Goal: Communication & Community: Connect with others

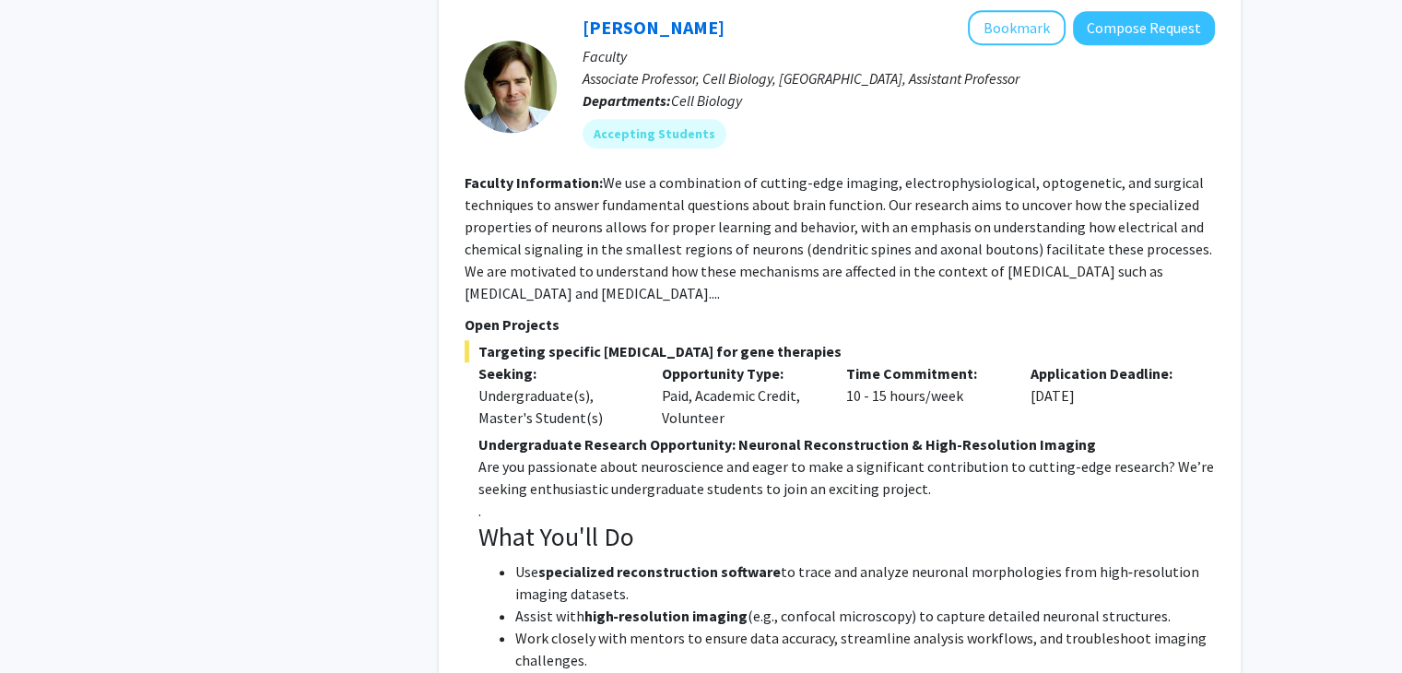
scroll to position [1327, 0]
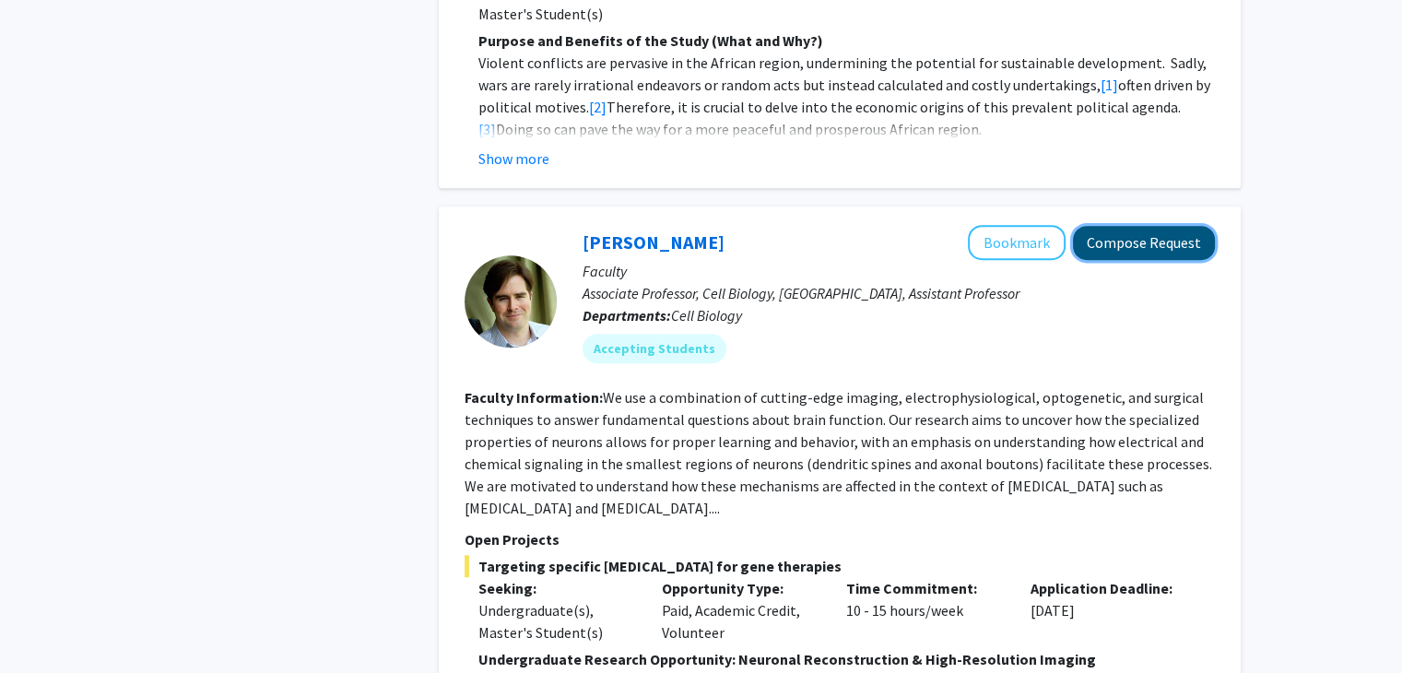
click at [1195, 226] on button "Compose Request" at bounding box center [1144, 243] width 142 height 34
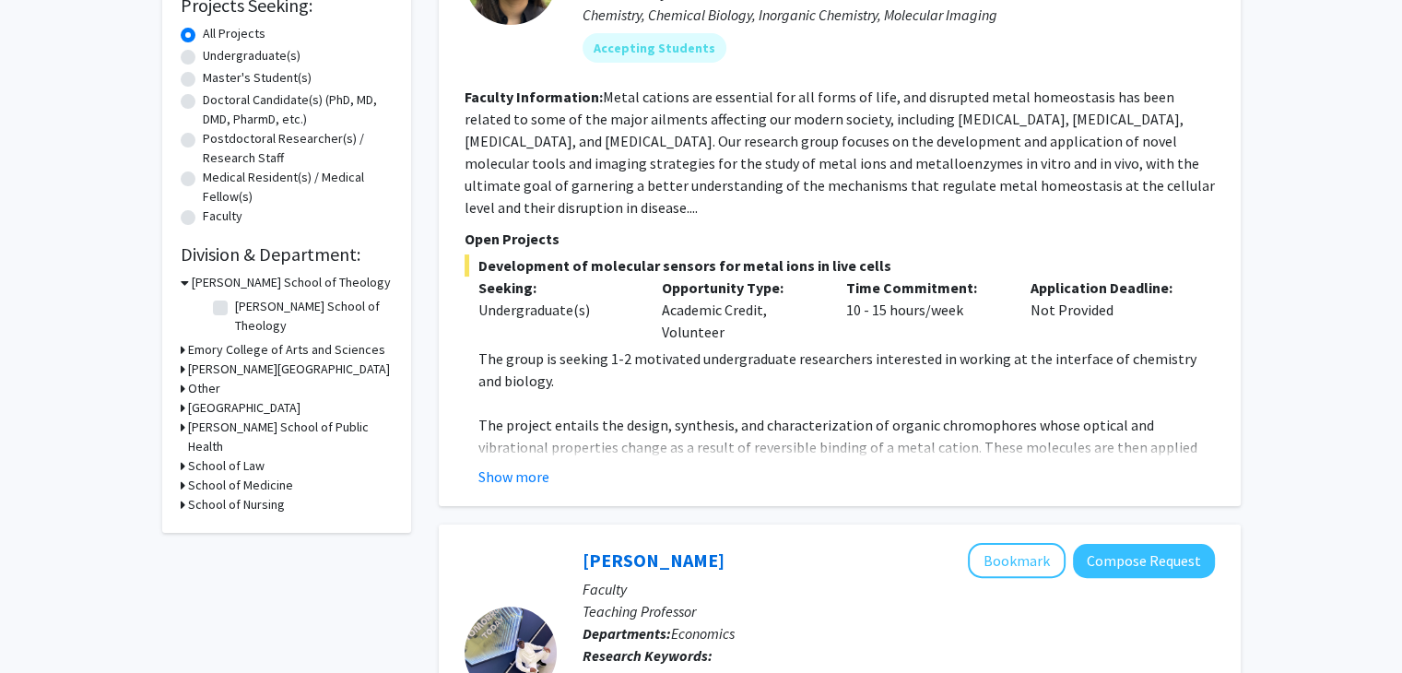
scroll to position [332, 0]
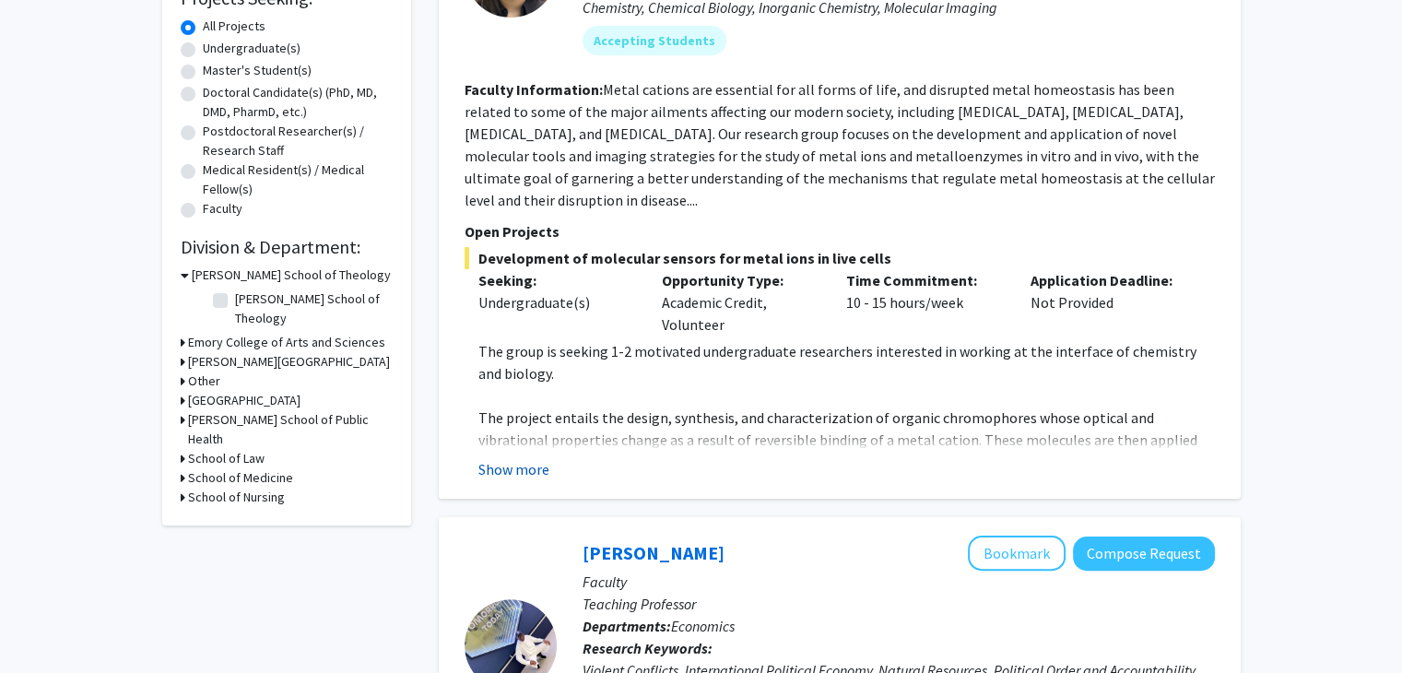
click at [508, 458] on button "Show more" at bounding box center [513, 469] width 71 height 22
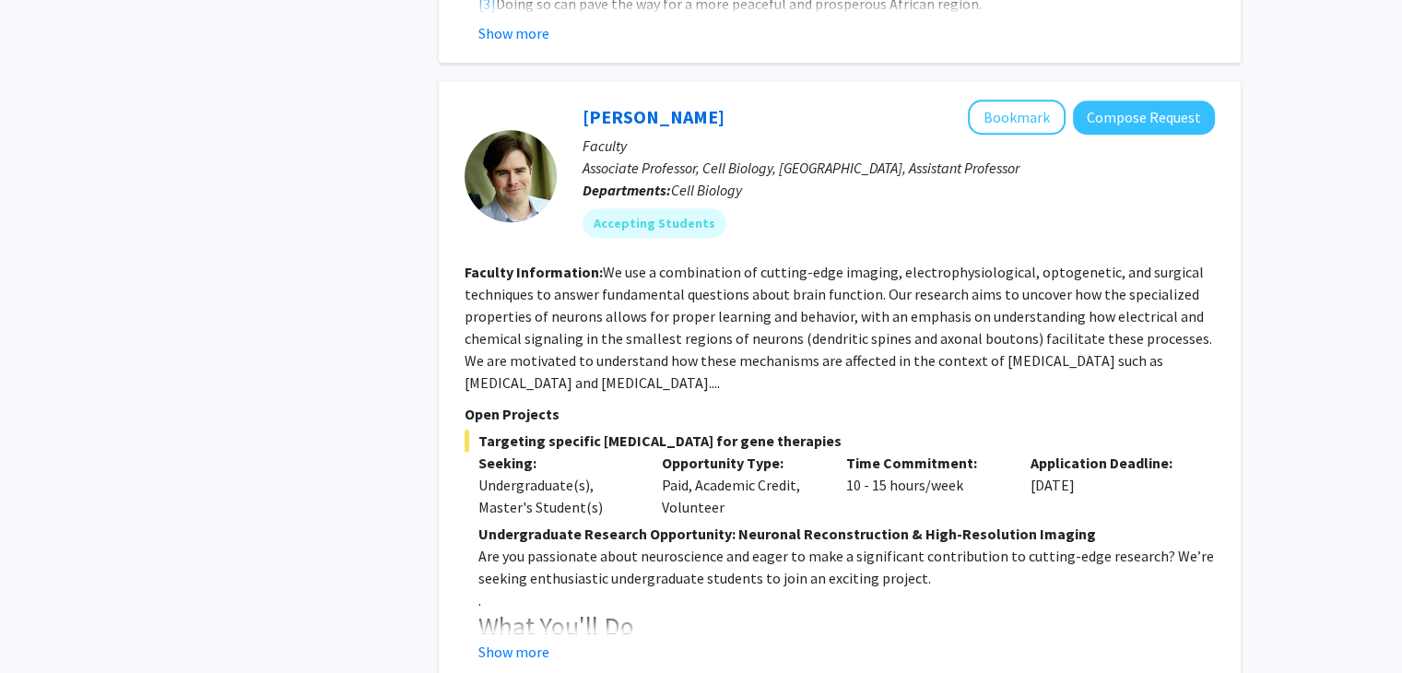
scroll to position [1806, 0]
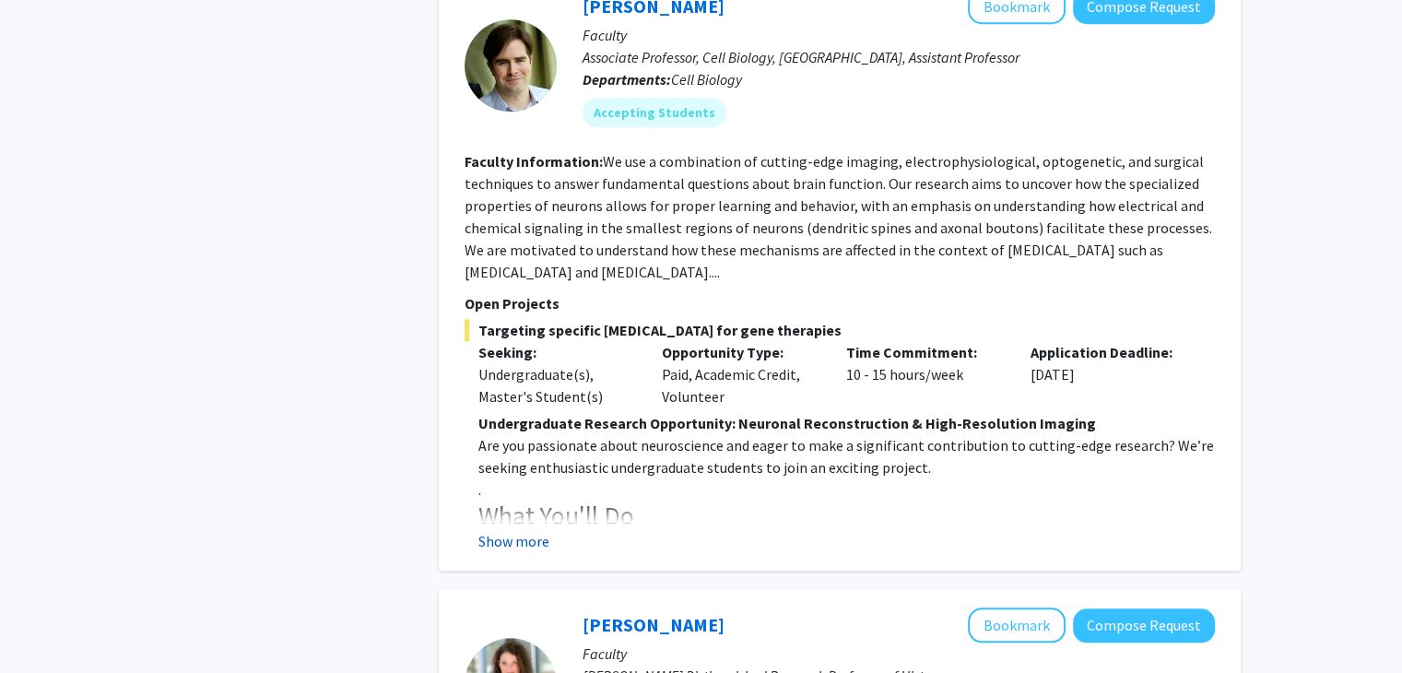
click at [527, 530] on button "Show more" at bounding box center [513, 541] width 71 height 22
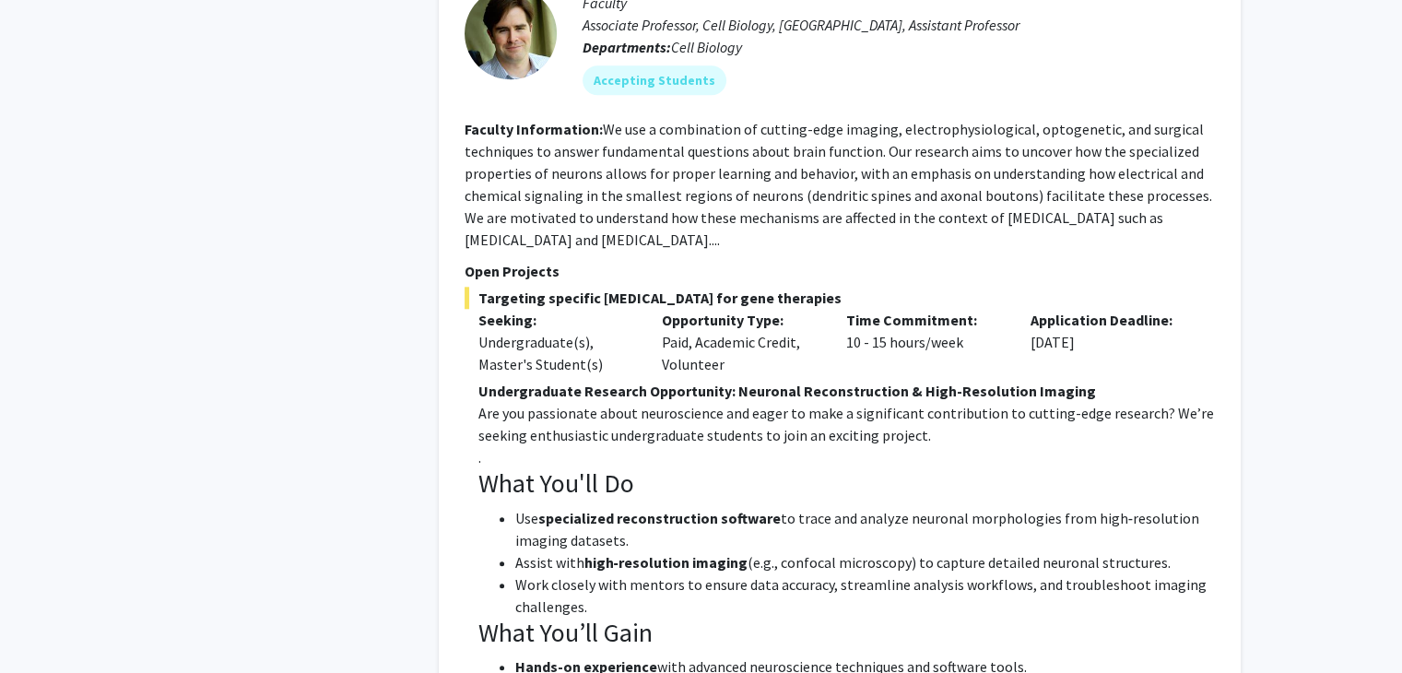
scroll to position [1843, 0]
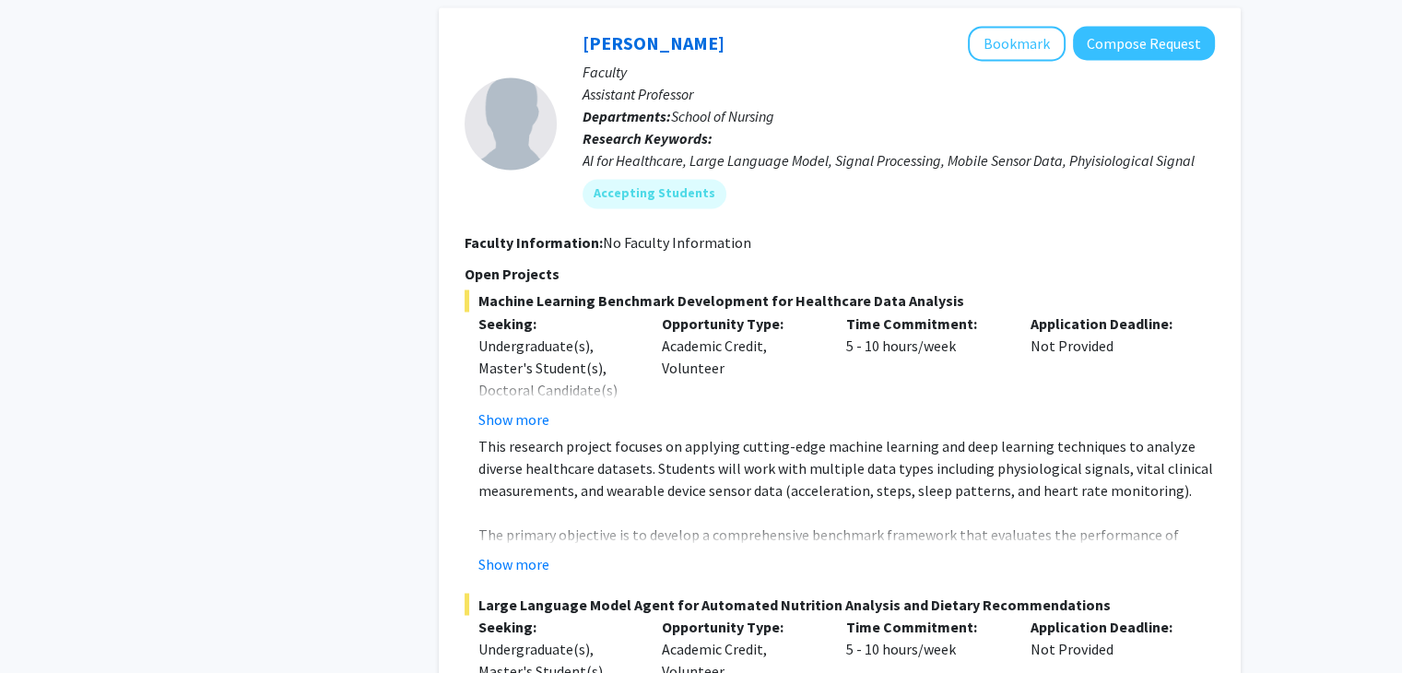
scroll to position [3207, 0]
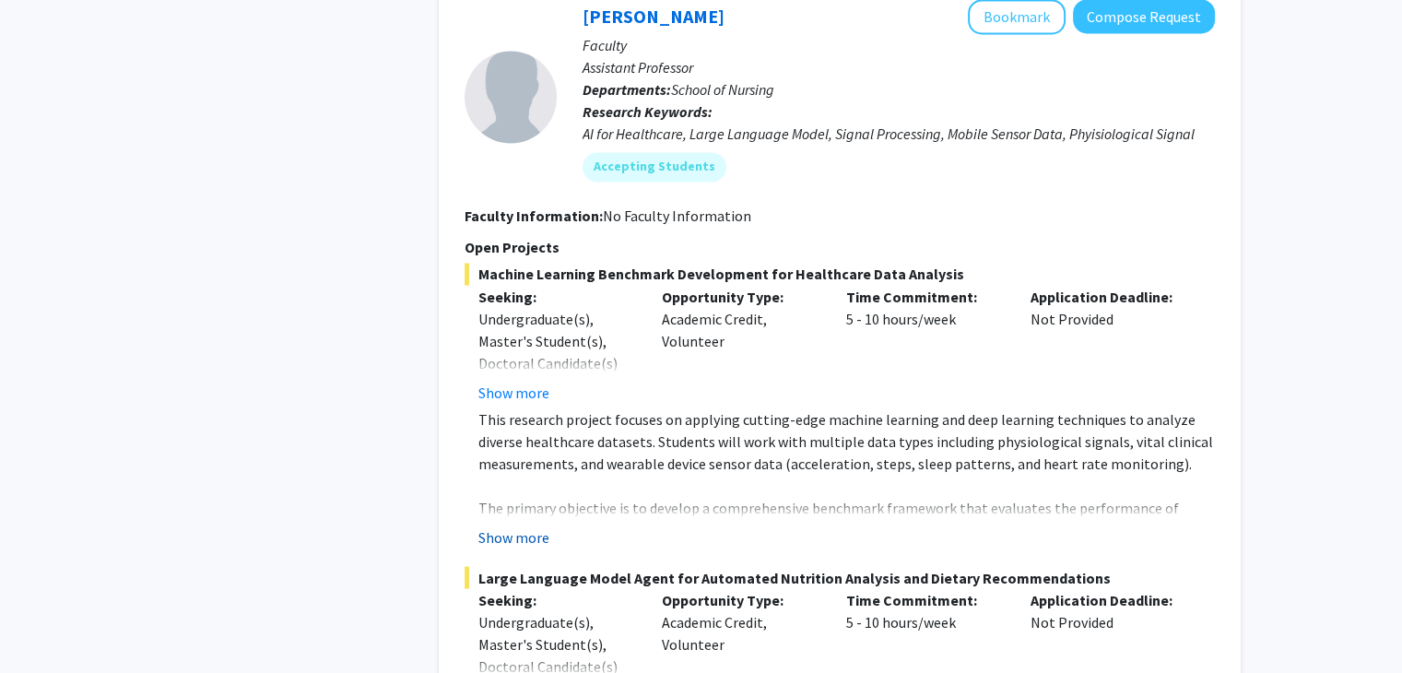
click at [505, 525] on button "Show more" at bounding box center [513, 536] width 71 height 22
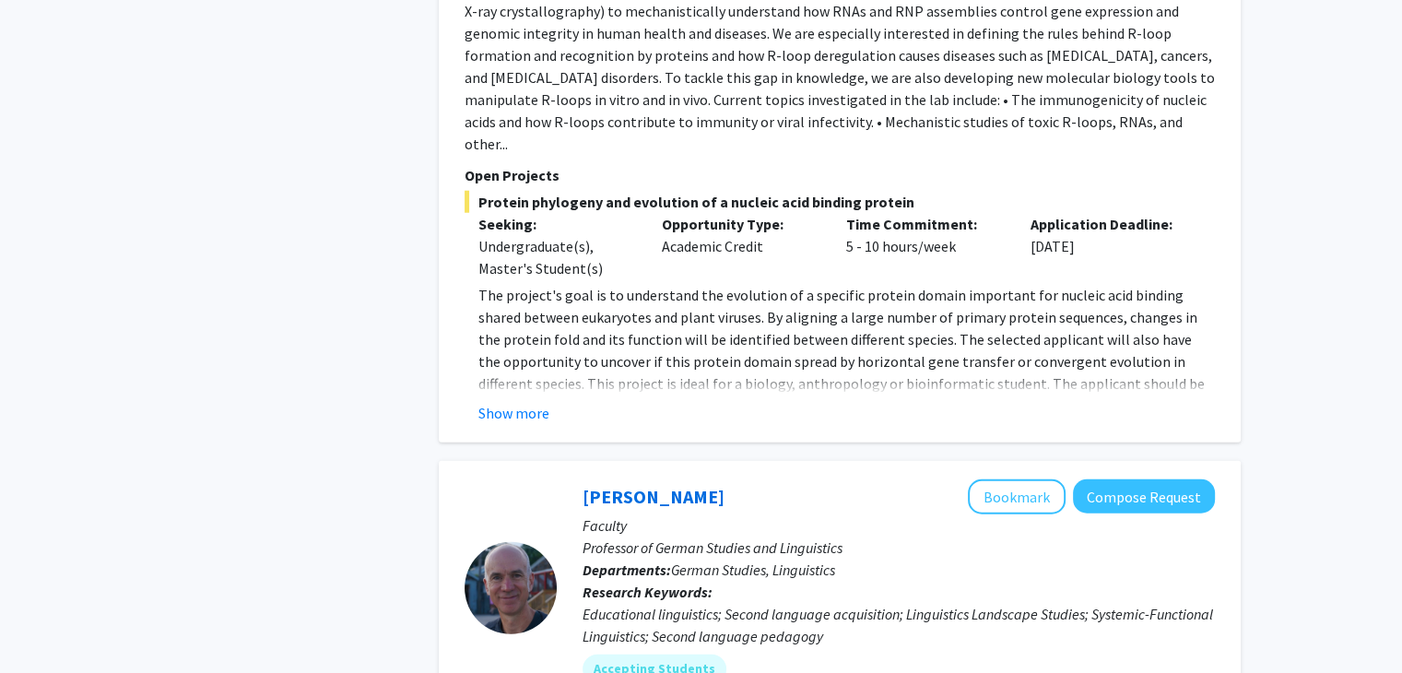
scroll to position [4793, 0]
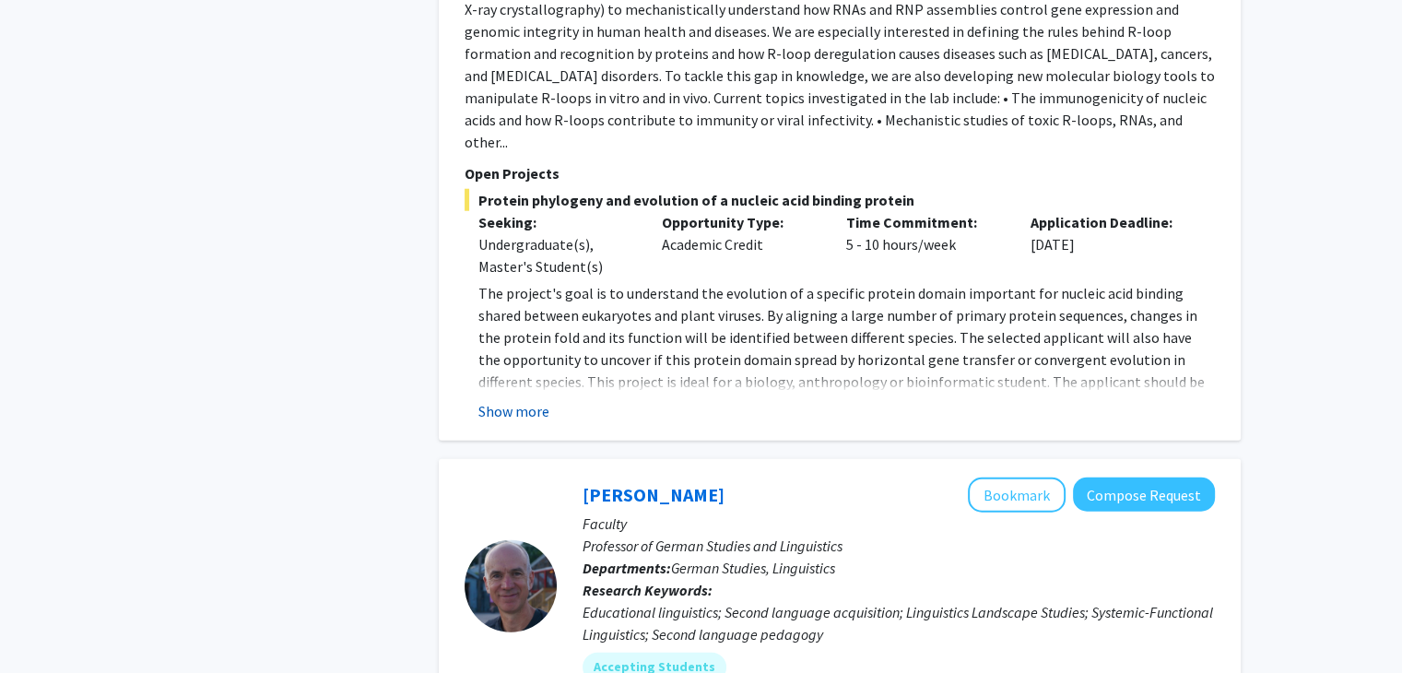
click at [501, 400] on button "Show more" at bounding box center [513, 411] width 71 height 22
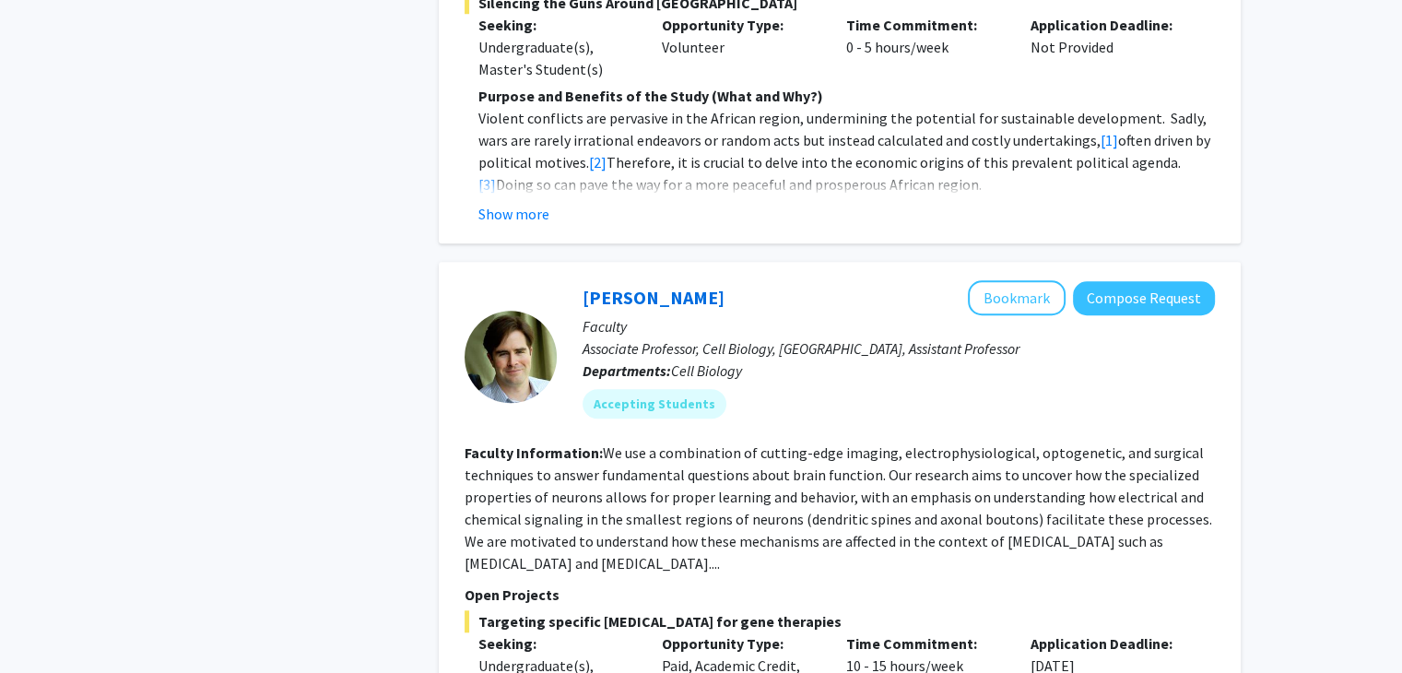
scroll to position [1499, 0]
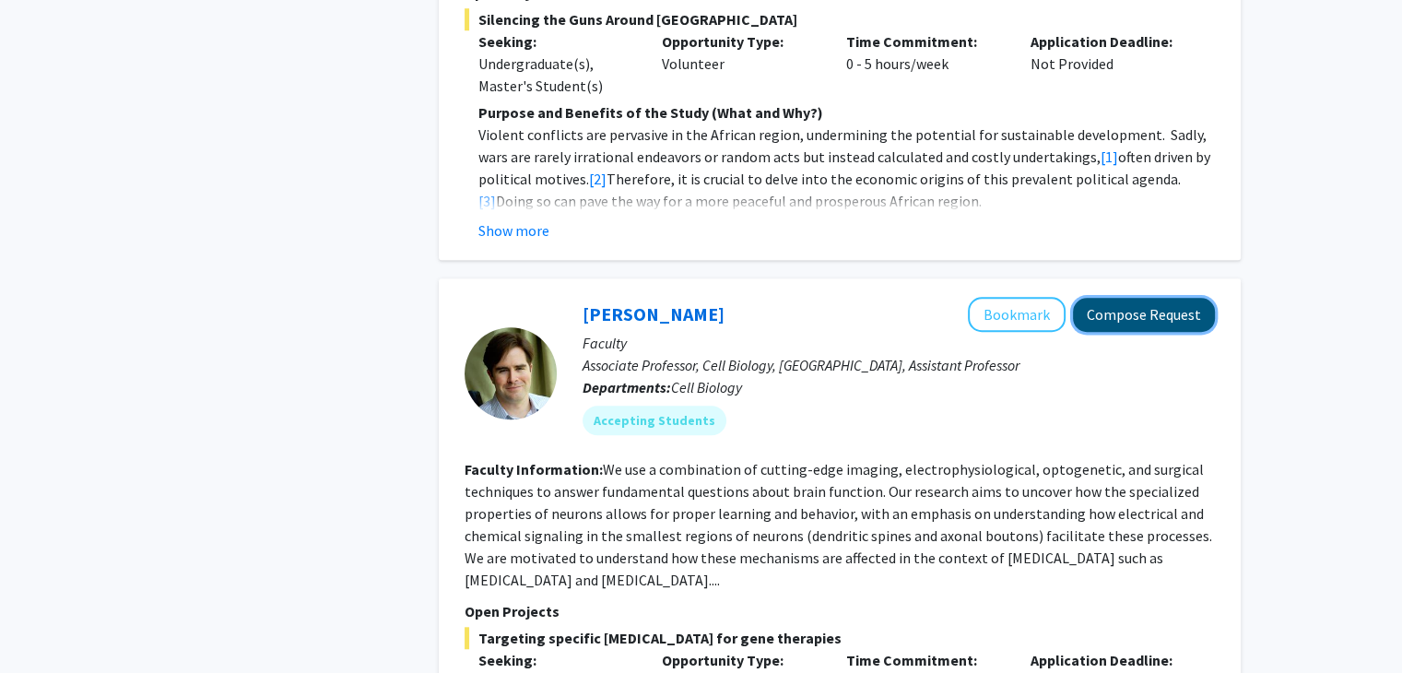
click at [1140, 298] on button "Compose Request" at bounding box center [1144, 315] width 142 height 34
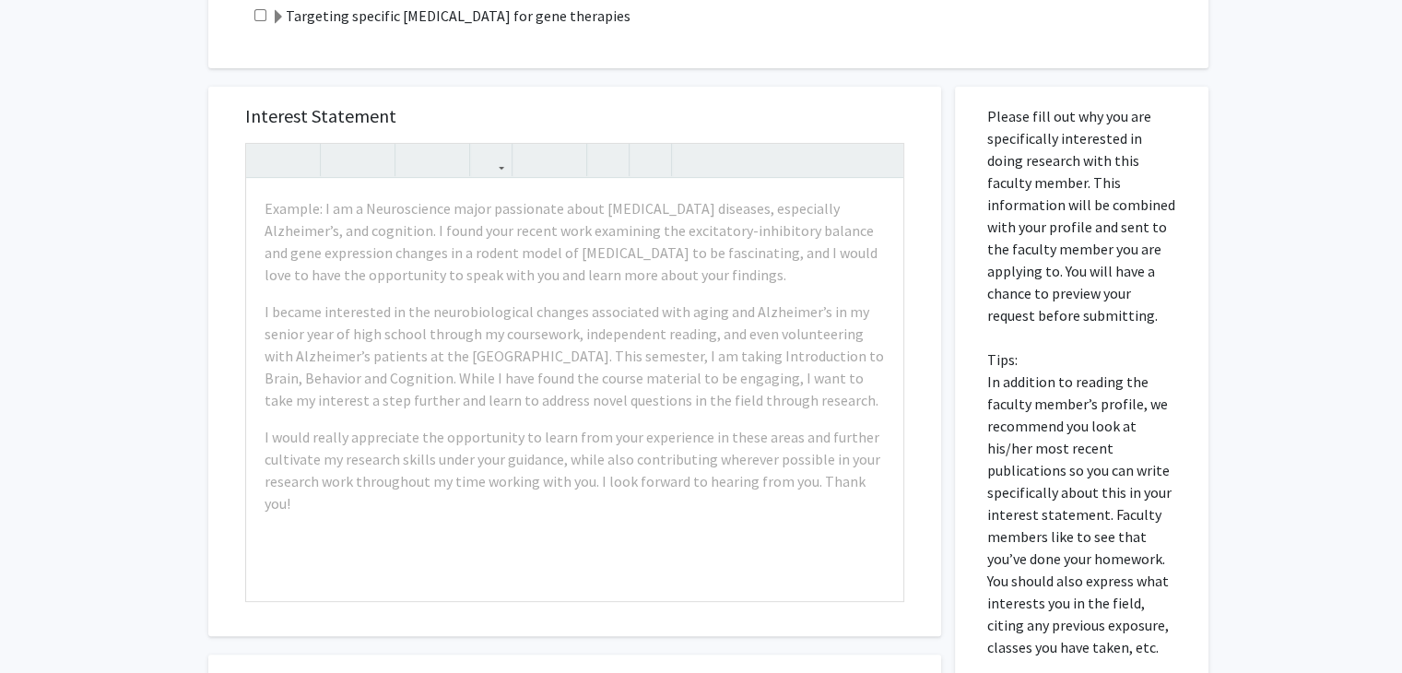
scroll to position [420, 0]
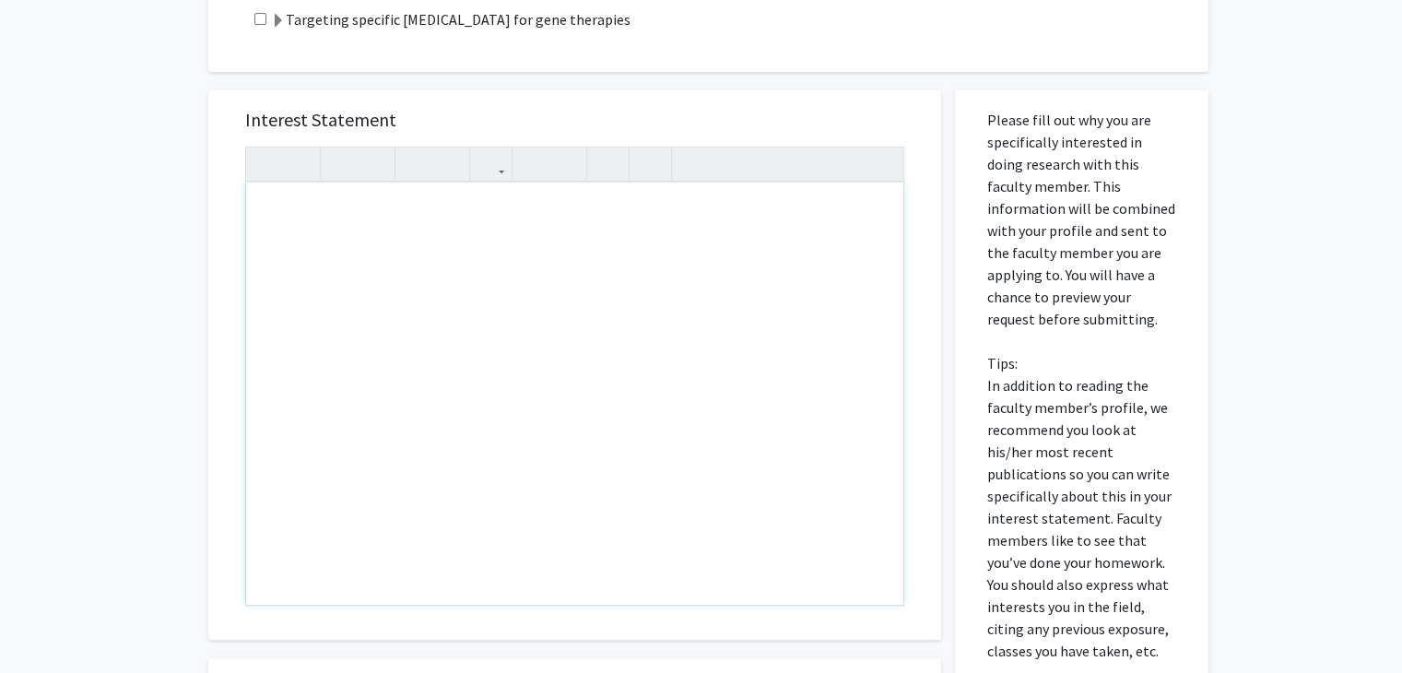
click at [1310, 253] on div "All Requests Request for Matt Rowan Request for Matt Rowan Departments: Cell Bi…" at bounding box center [701, 296] width 1402 height 1300
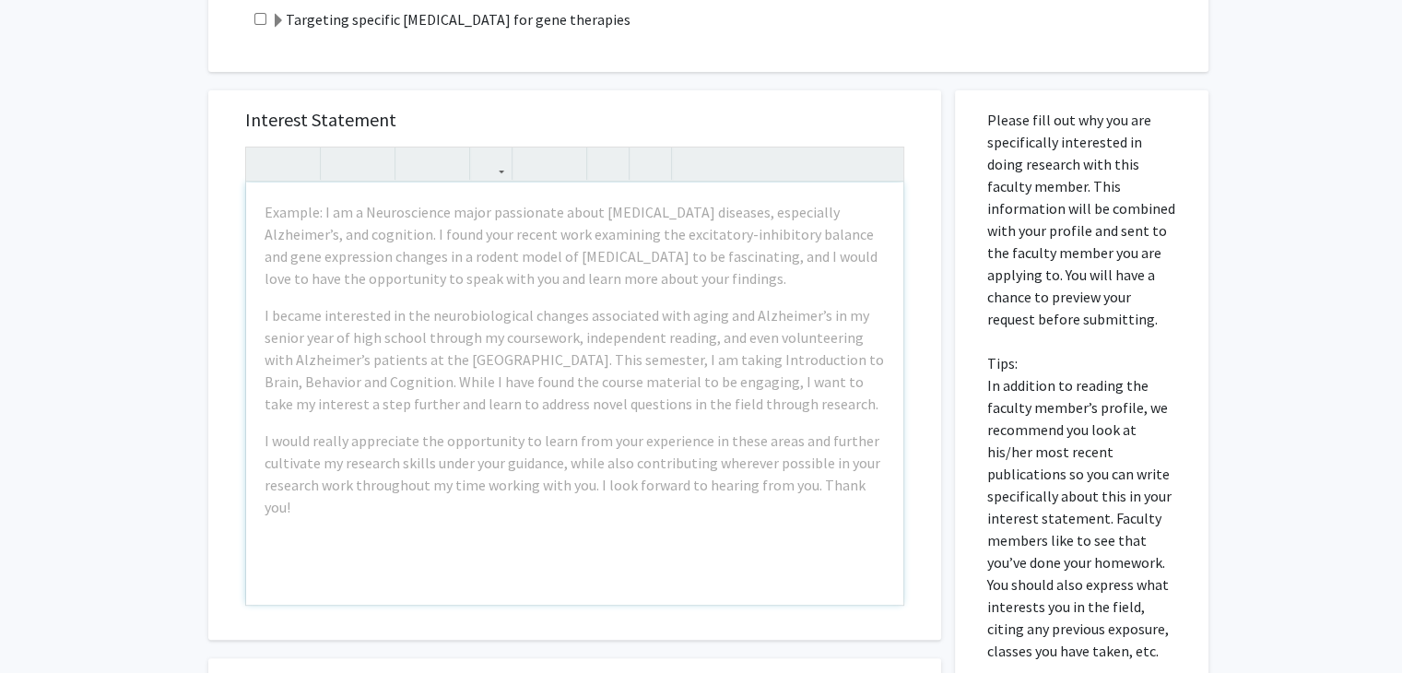
click at [1396, 64] on div "All Requests Request for Matt Rowan Request for Matt Rowan Departments: Cell Bi…" at bounding box center [701, 296] width 1402 height 1300
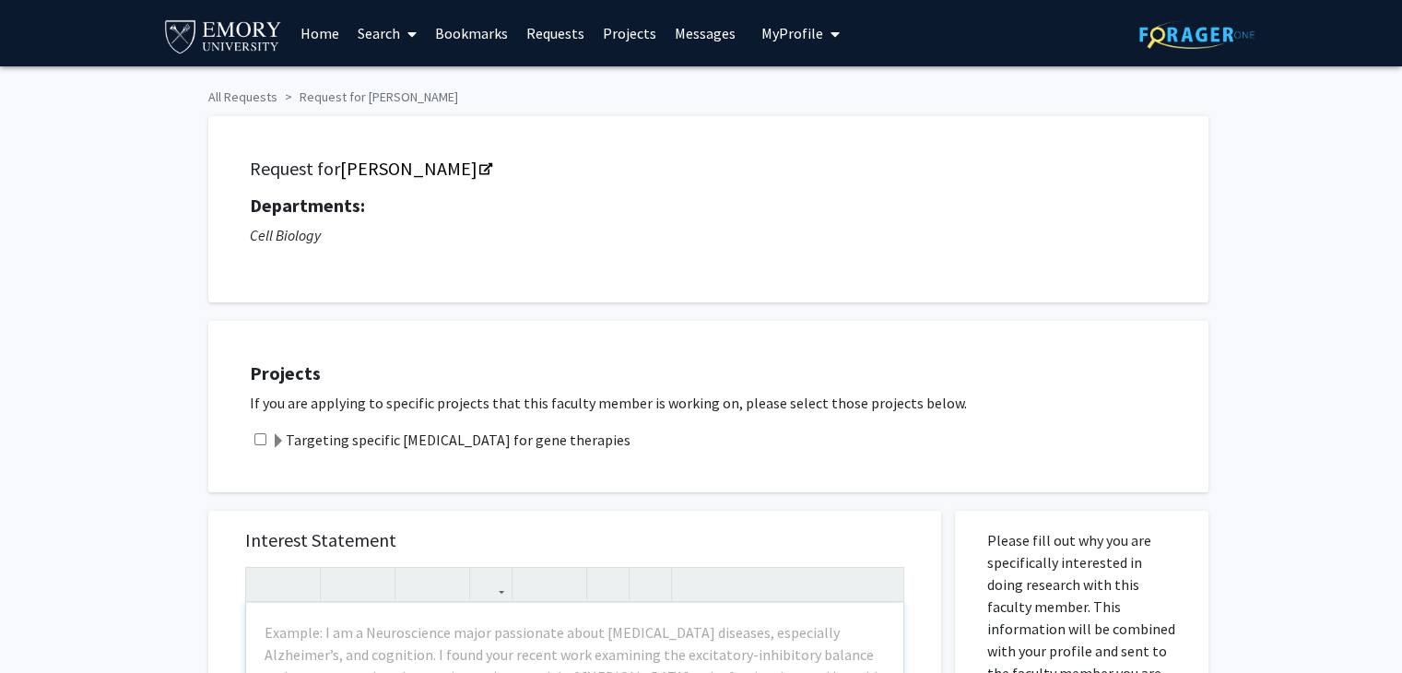
click at [405, 42] on span at bounding box center [408, 34] width 17 height 65
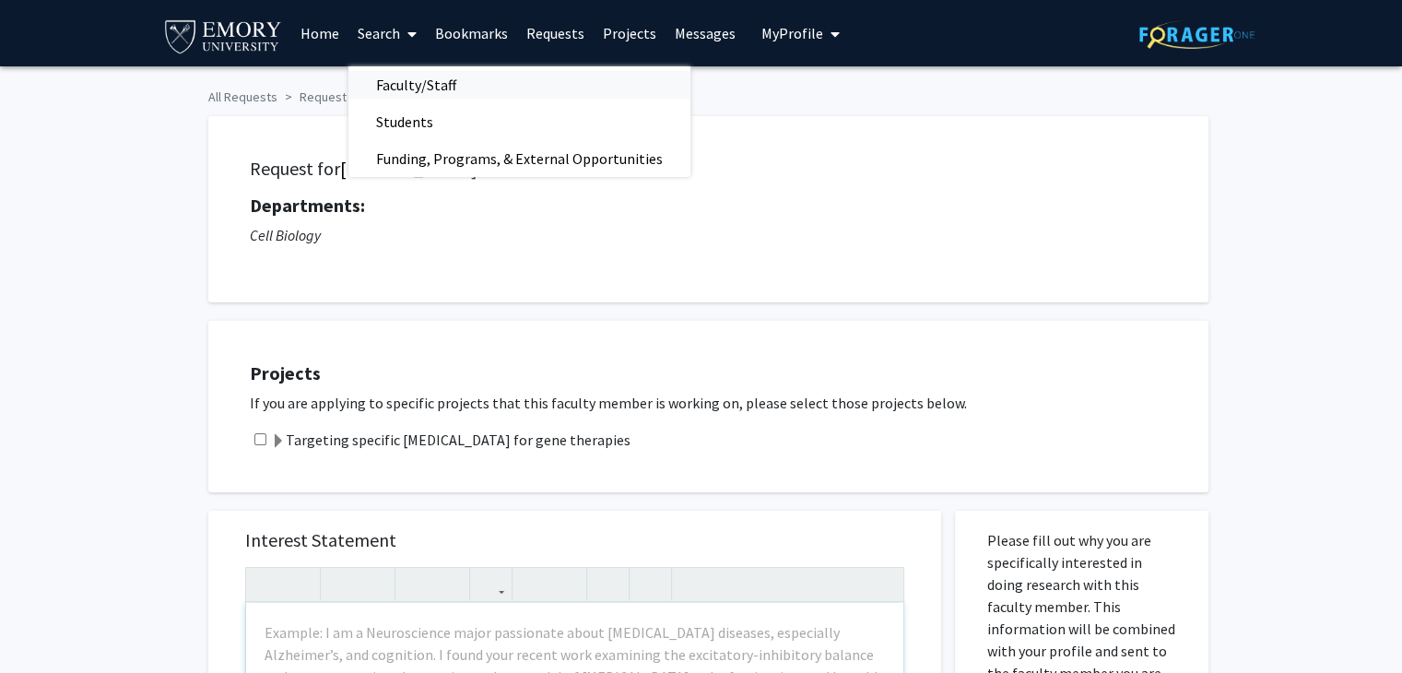
click at [414, 88] on span "Faculty/Staff" at bounding box center [415, 84] width 135 height 37
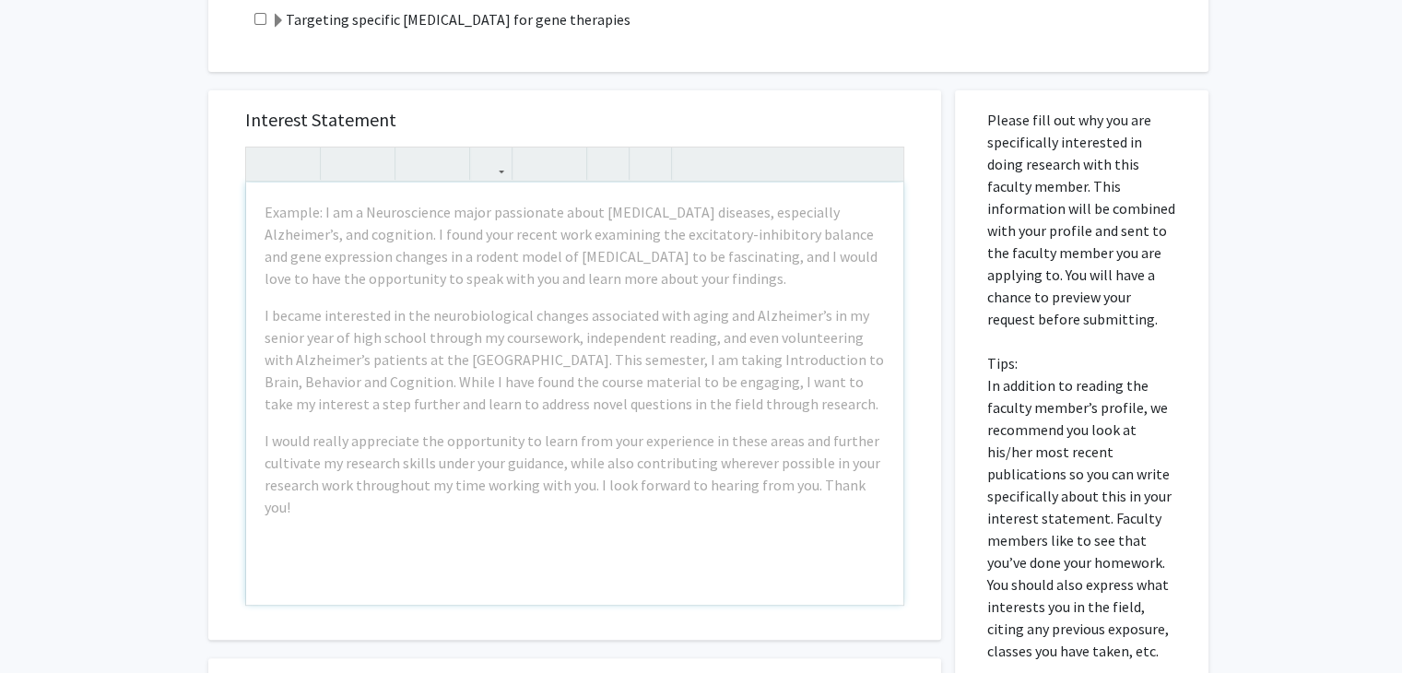
scroll to position [418, 0]
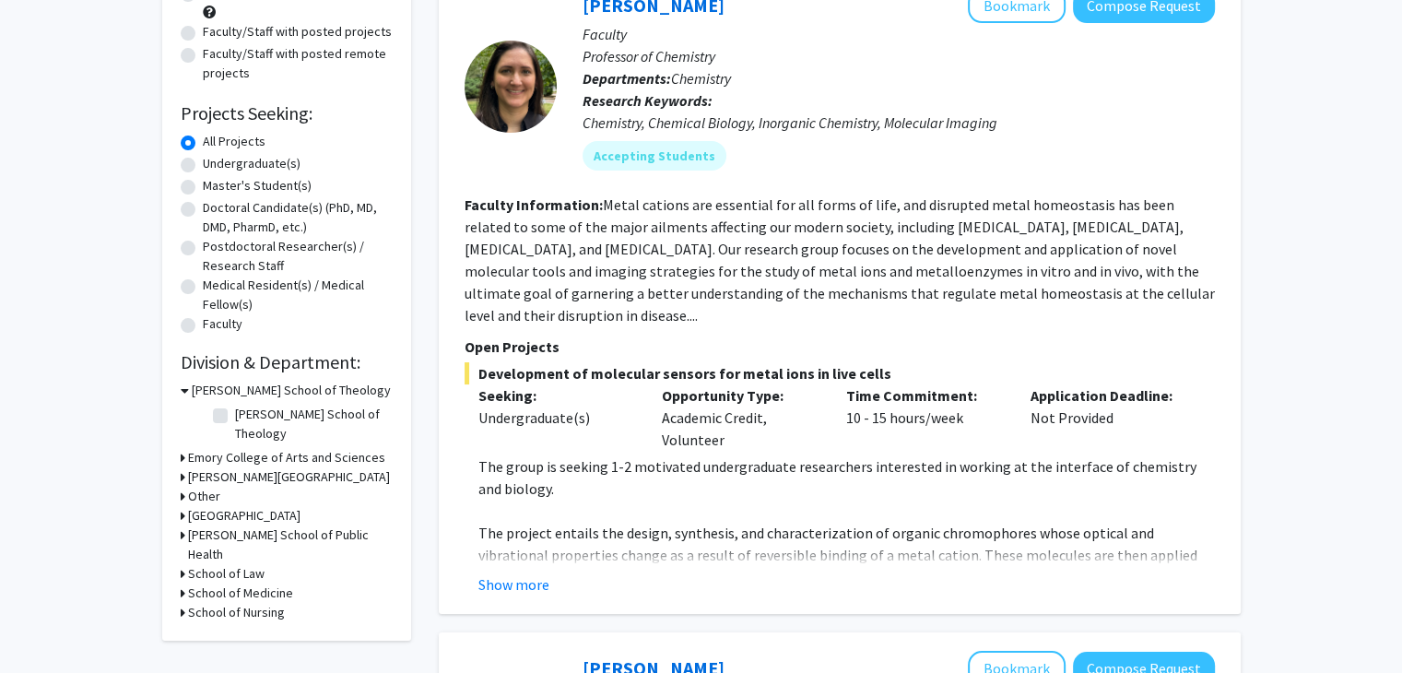
scroll to position [221, 0]
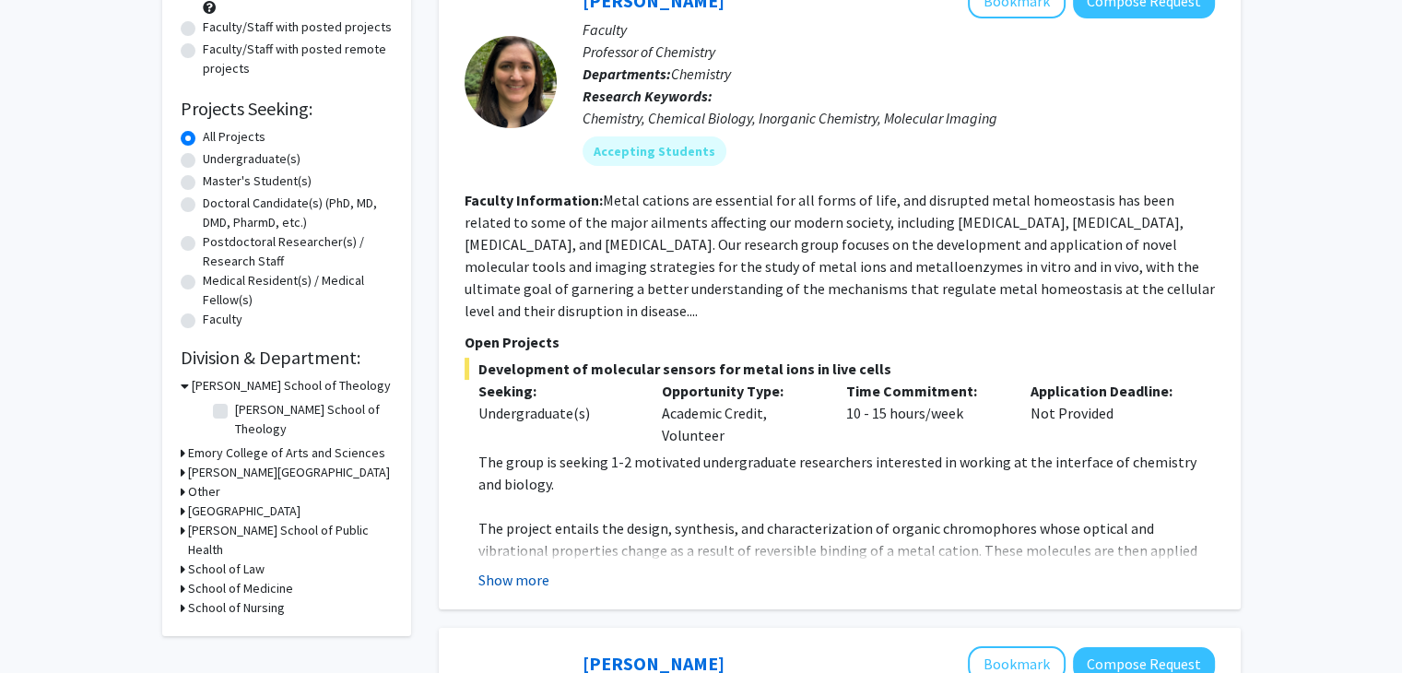
click at [514, 569] on button "Show more" at bounding box center [513, 580] width 71 height 22
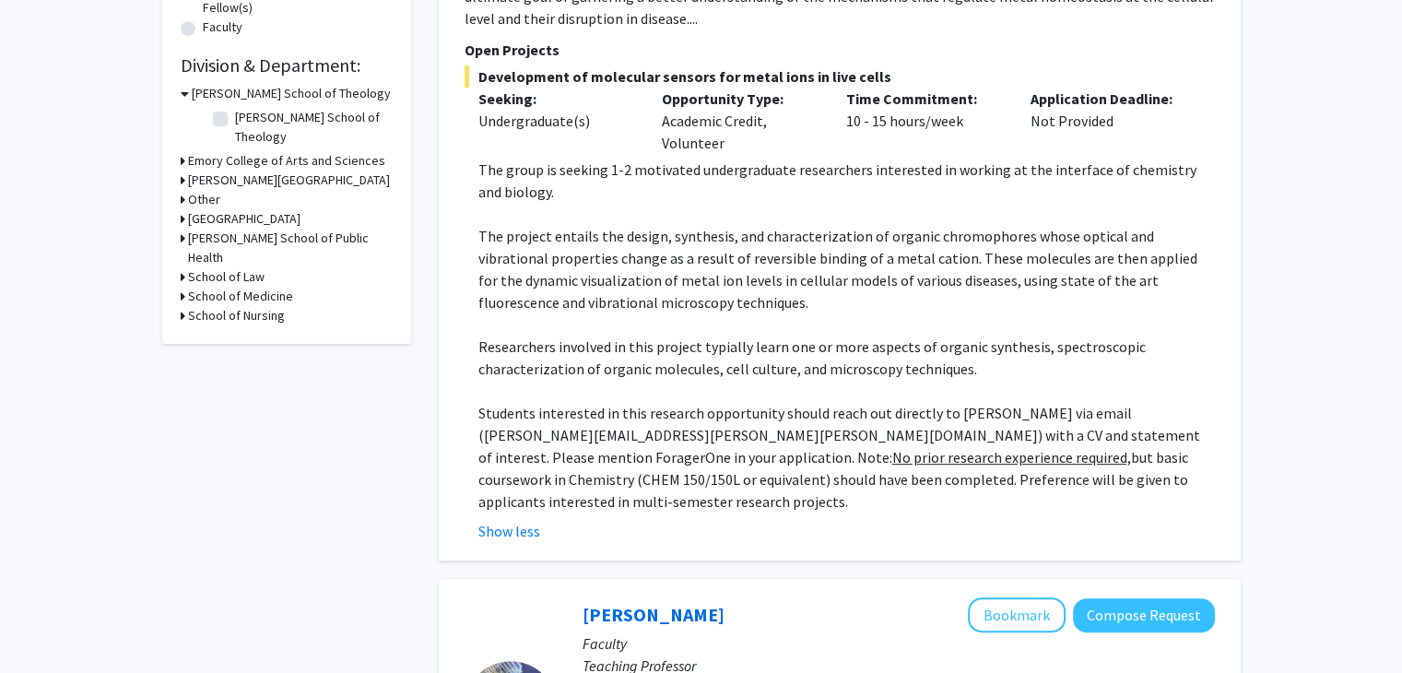
scroll to position [516, 0]
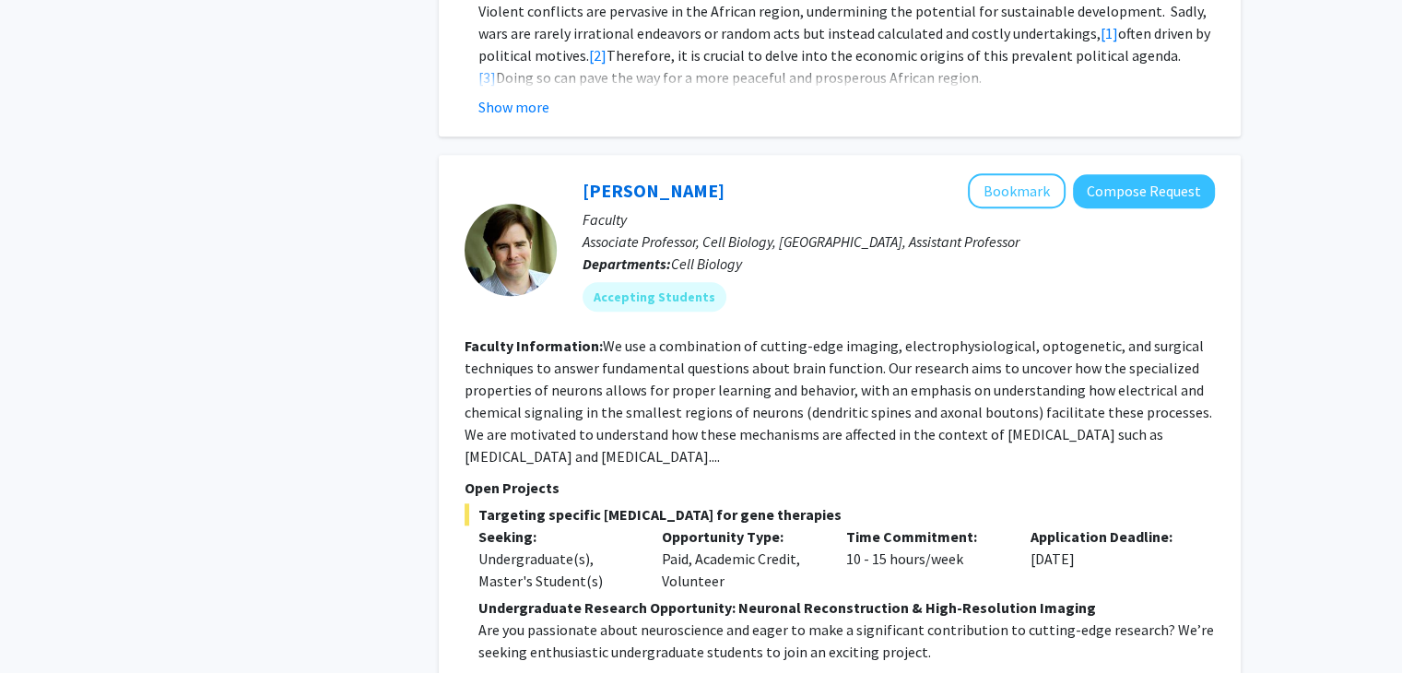
scroll to position [1733, 0]
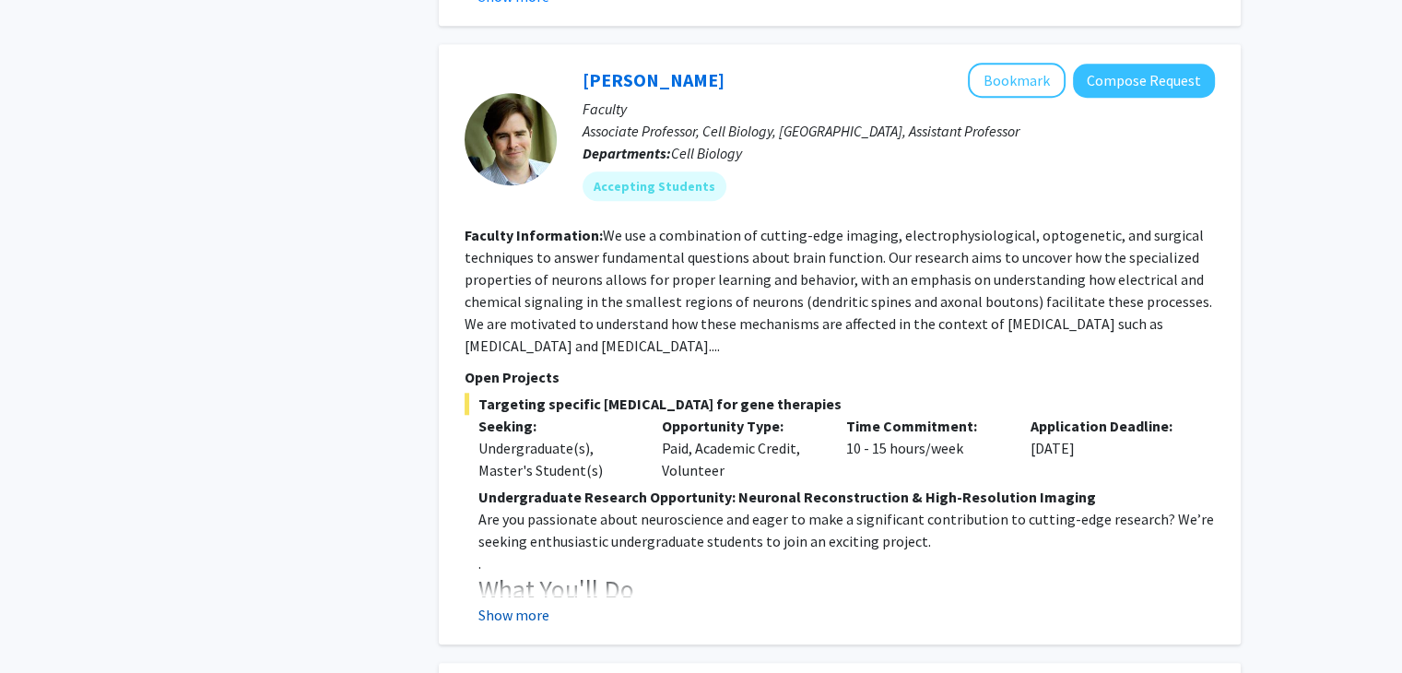
click at [531, 604] on button "Show more" at bounding box center [513, 615] width 71 height 22
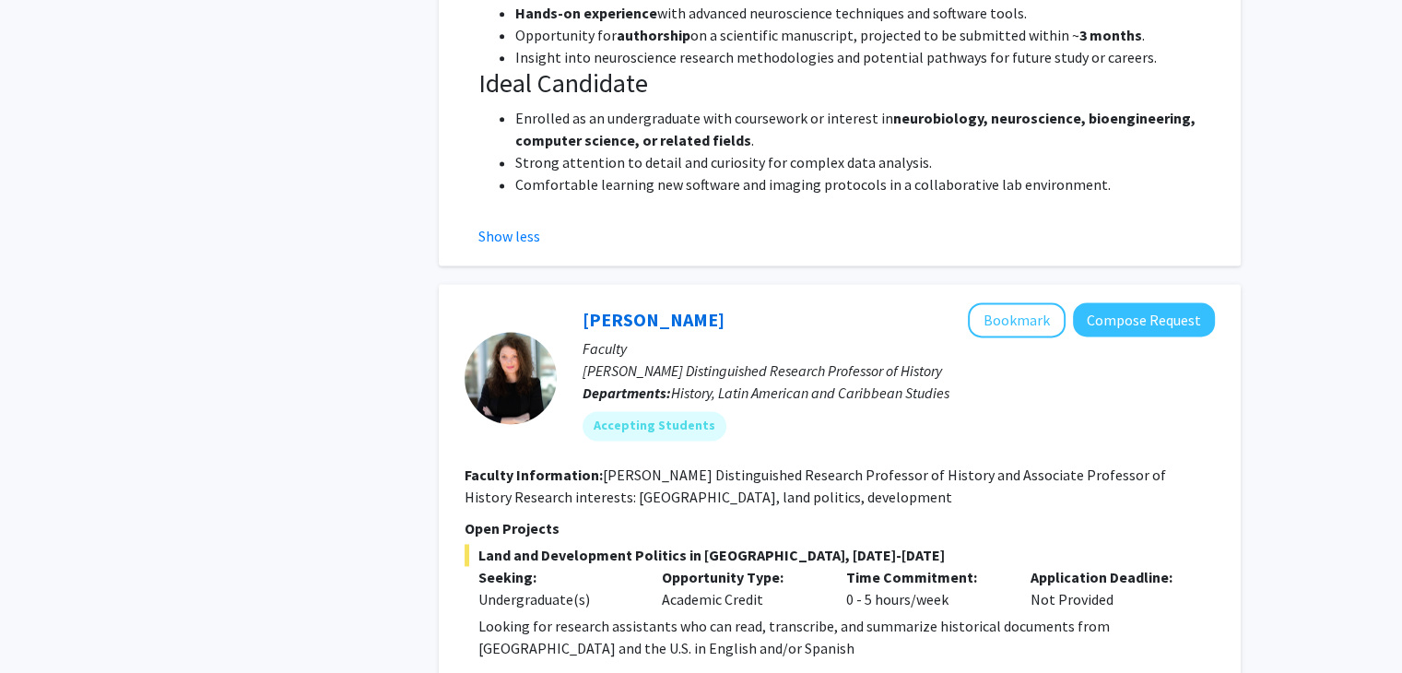
scroll to position [2335, 0]
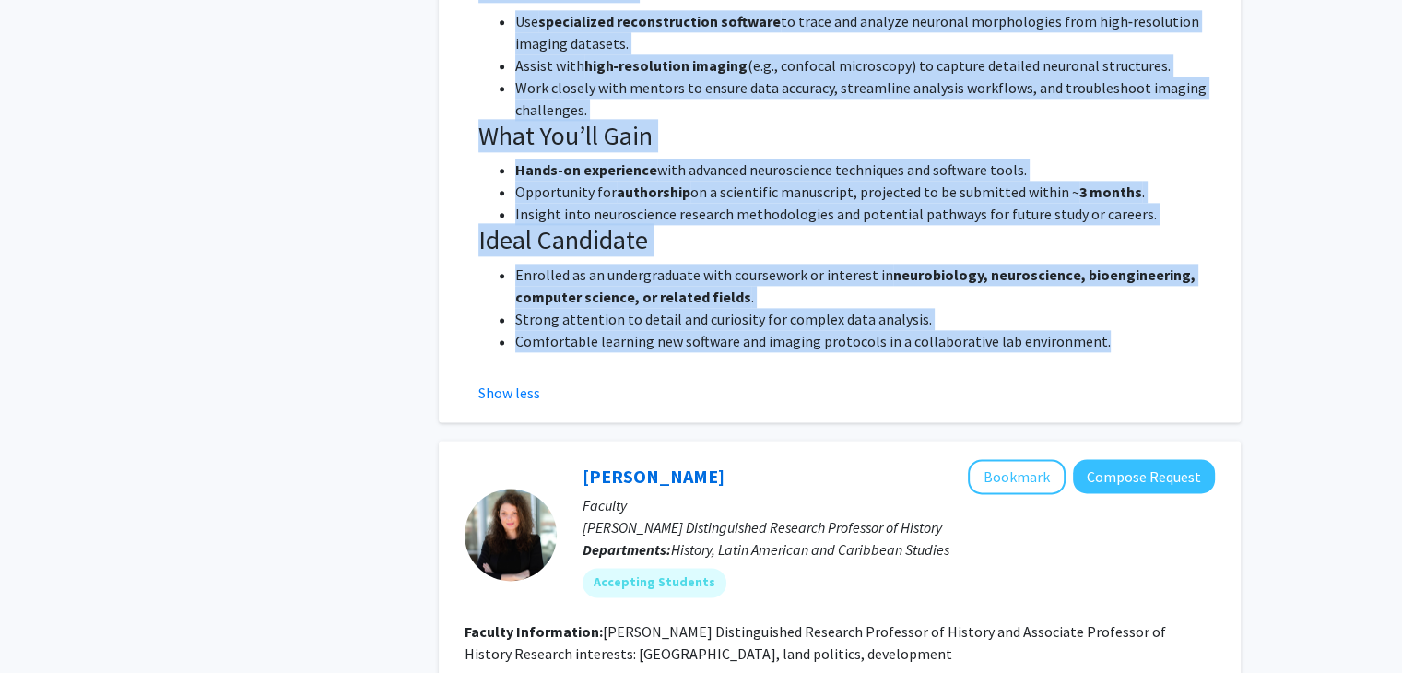
drag, startPoint x: 465, startPoint y: 163, endPoint x: 1106, endPoint y: 273, distance: 650.8
copy fg-search-faculty "Loremip Dolorsitame: Co adi e seddoeiusmo te incidid-utla etdolor, magnaaliquae…"
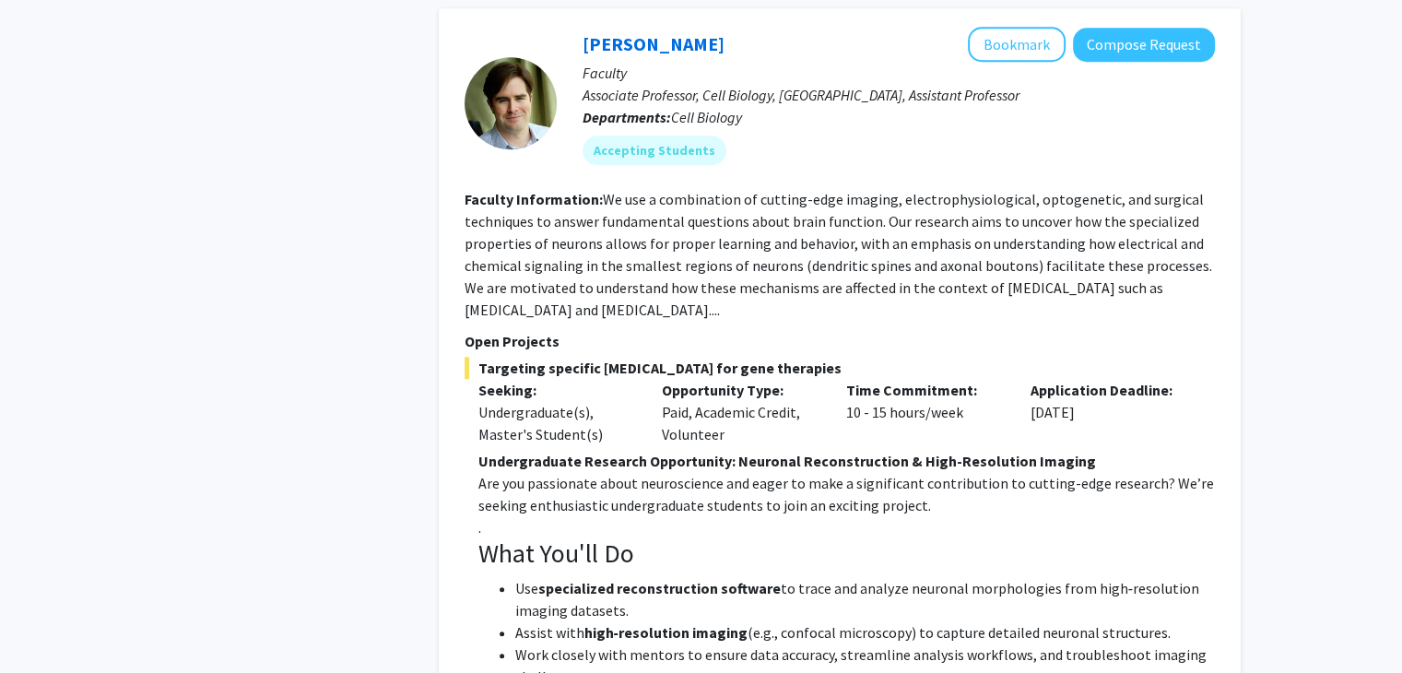
scroll to position [1760, 0]
